Goal: Task Accomplishment & Management: Manage account settings

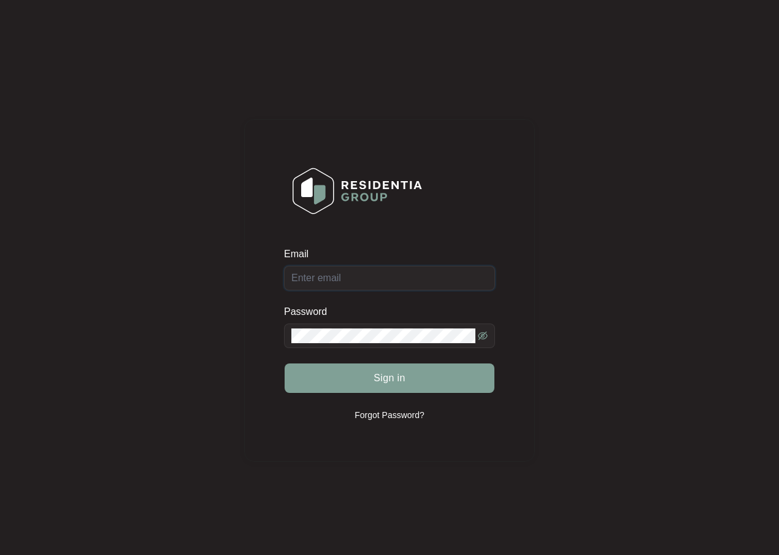
type input "admin@awrservice.com.au"
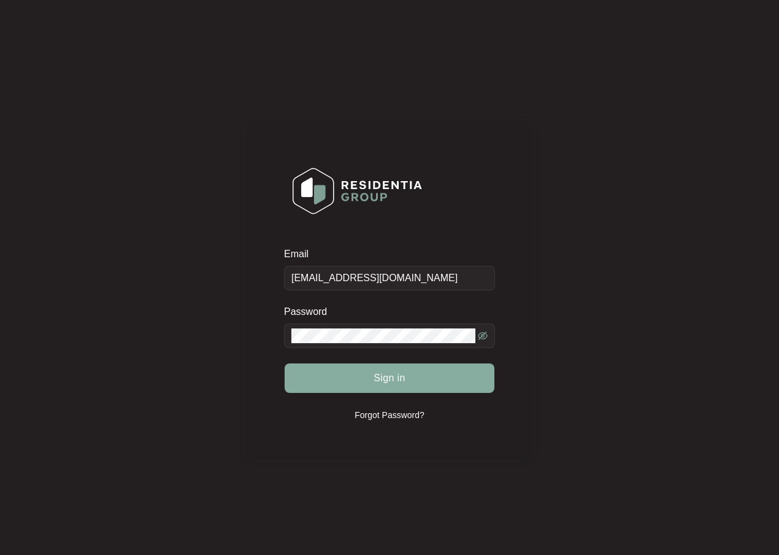
click at [382, 375] on span "Sign in" at bounding box center [390, 378] width 32 height 15
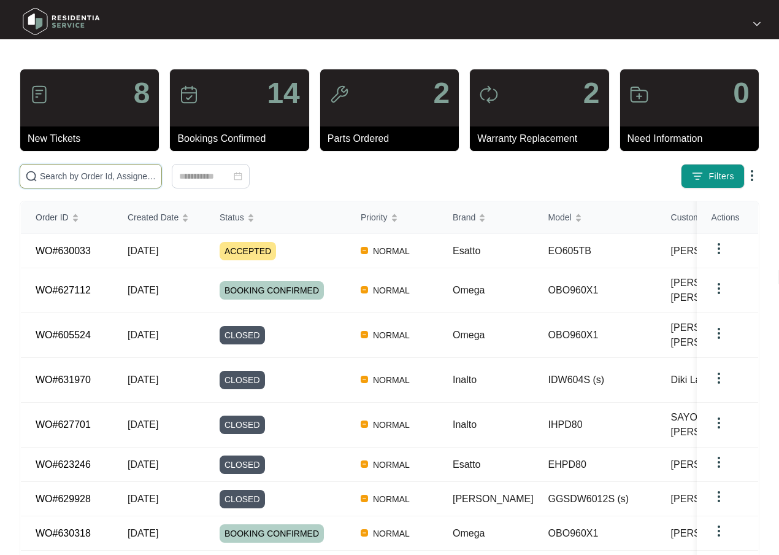
click at [83, 172] on input "text" at bounding box center [98, 176] width 117 height 14
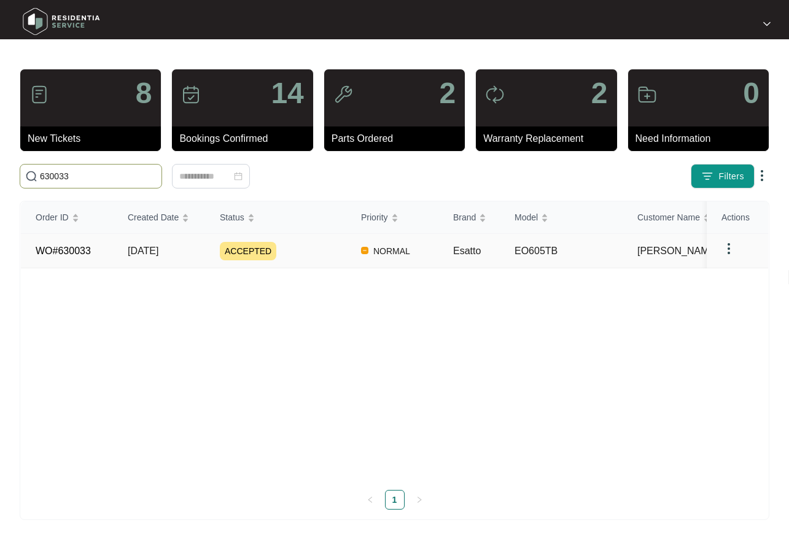
type input "630033"
click at [144, 248] on span "[DATE]" at bounding box center [143, 251] width 31 height 10
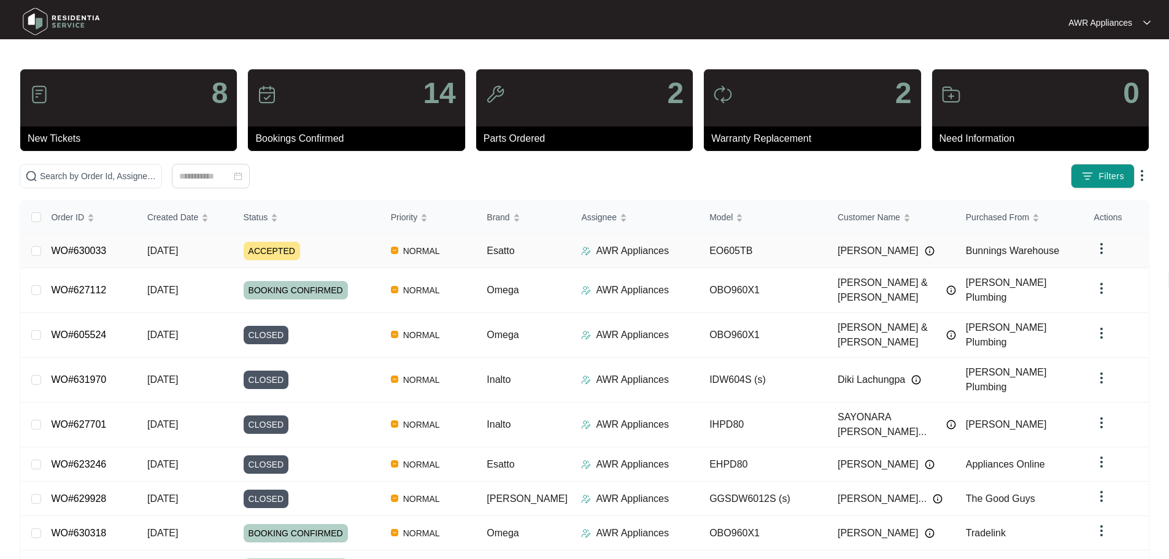
click at [173, 255] on span "[DATE]" at bounding box center [162, 251] width 31 height 10
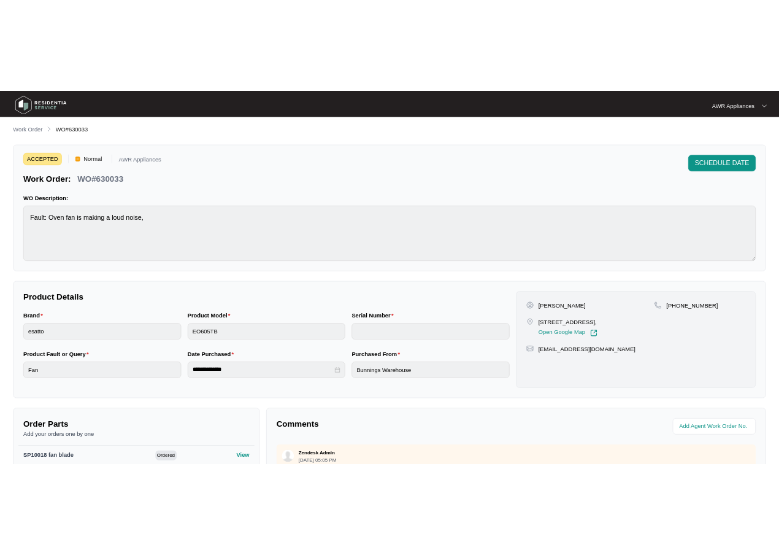
scroll to position [258, 0]
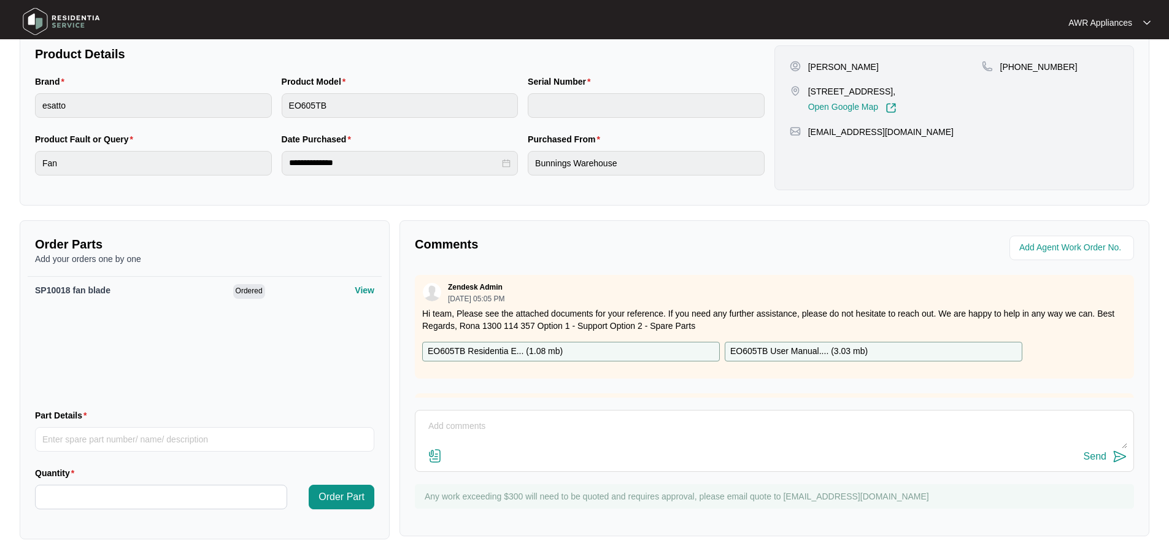
click at [463, 432] on textarea at bounding box center [775, 433] width 706 height 32
type textarea "Left another message for customer to call us."
click at [1091, 455] on div "Send" at bounding box center [1095, 456] width 23 height 11
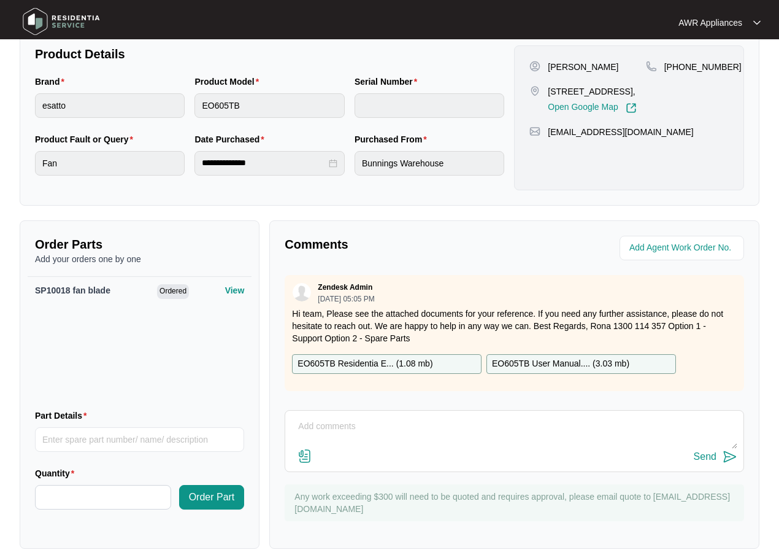
click at [41, 12] on img at bounding box center [61, 21] width 86 height 37
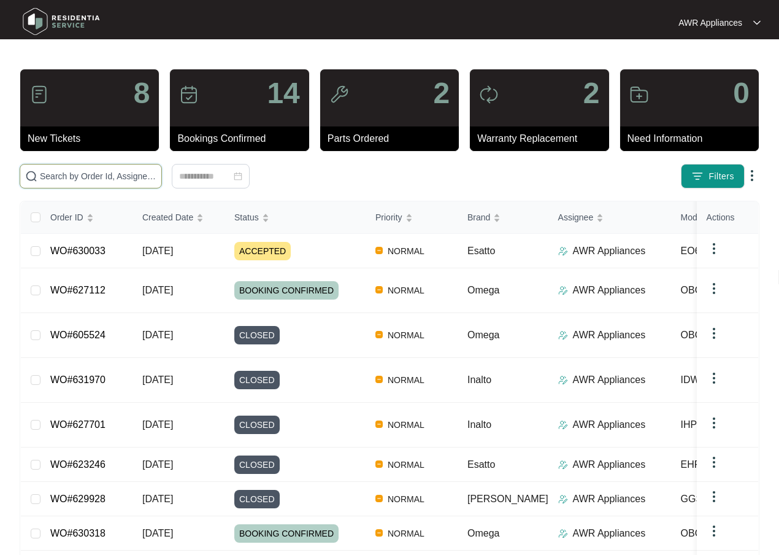
click at [109, 181] on input "text" at bounding box center [98, 176] width 117 height 14
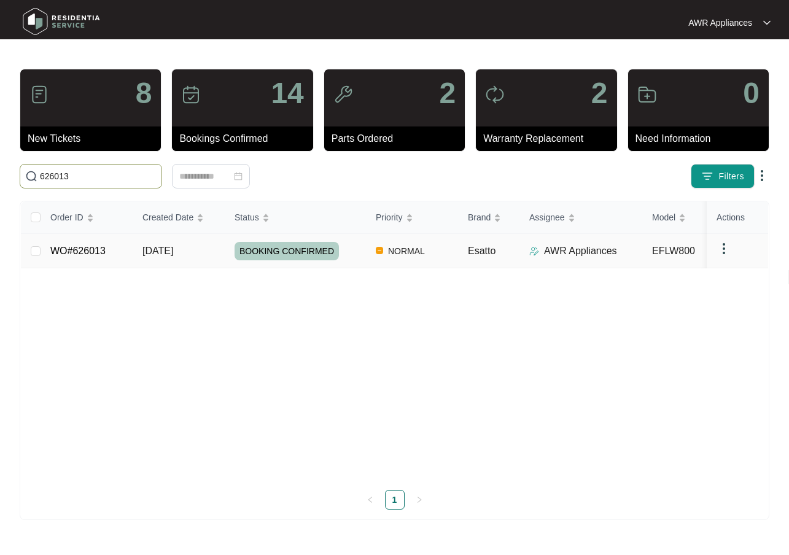
type input "626013"
click at [181, 258] on td "[DATE]" at bounding box center [179, 251] width 92 height 34
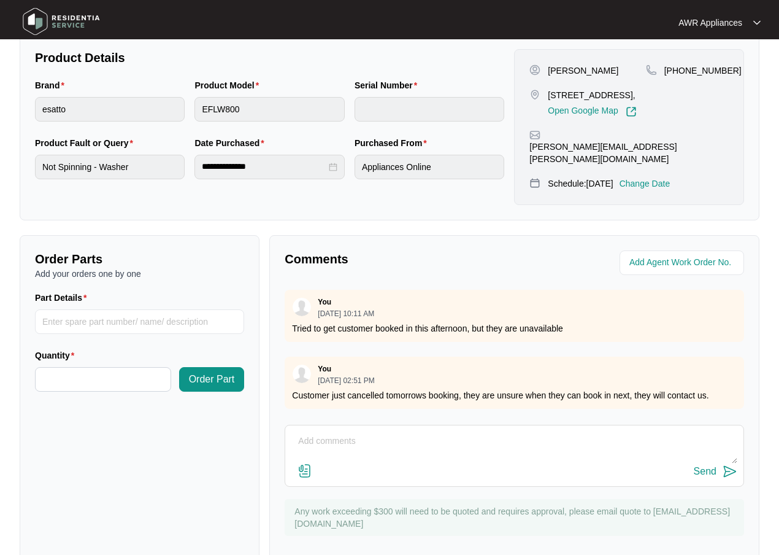
scroll to position [296, 0]
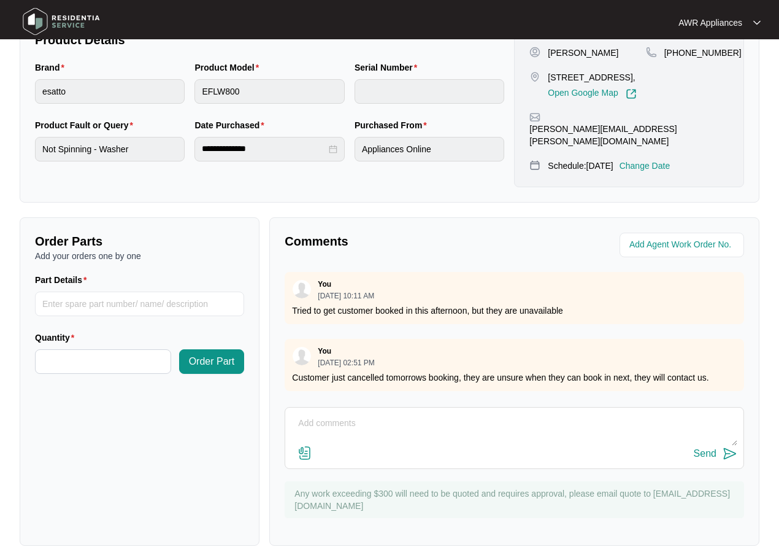
click at [352, 414] on textarea at bounding box center [515, 430] width 446 height 32
drag, startPoint x: 300, startPoint y: 414, endPoint x: 399, endPoint y: 413, distance: 99.4
click at [399, 414] on textarea "Hi Team, Customer still has not returned our calls to reschedule booking." at bounding box center [515, 430] width 446 height 32
type textarea "Customer still has not returned our calls to reschedule booking."
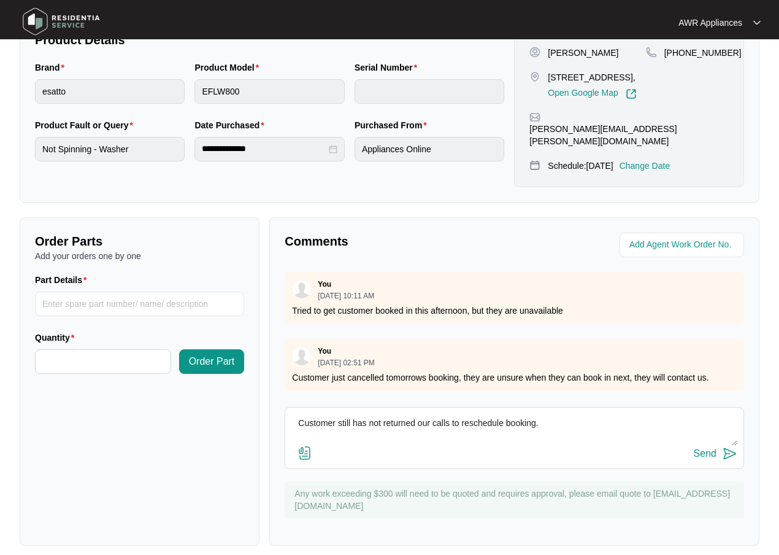
click at [713, 448] on div "Send" at bounding box center [705, 453] width 23 height 11
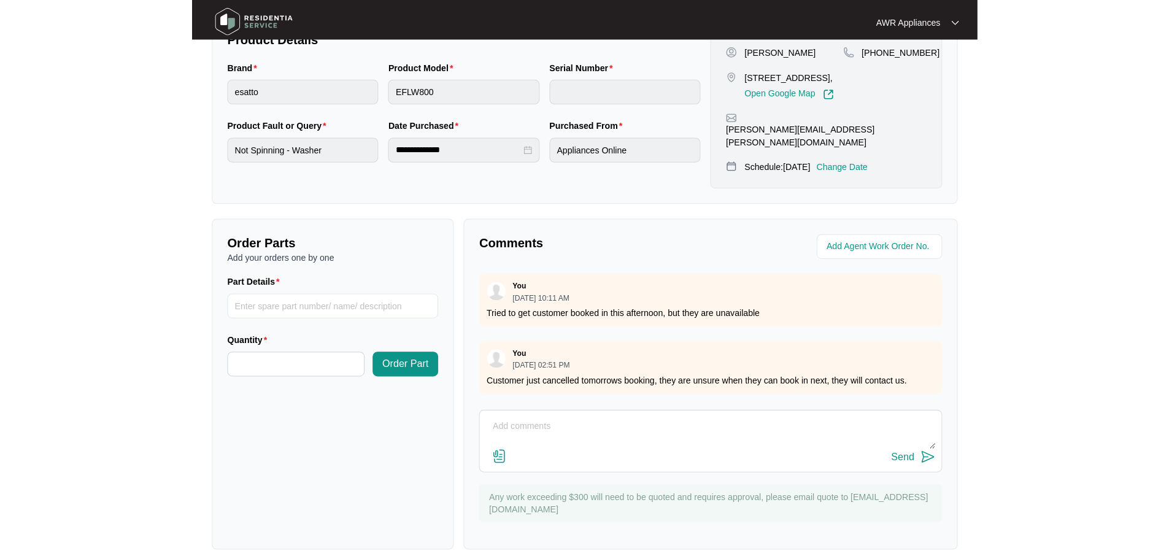
scroll to position [255, 0]
